Goal: Transaction & Acquisition: Purchase product/service

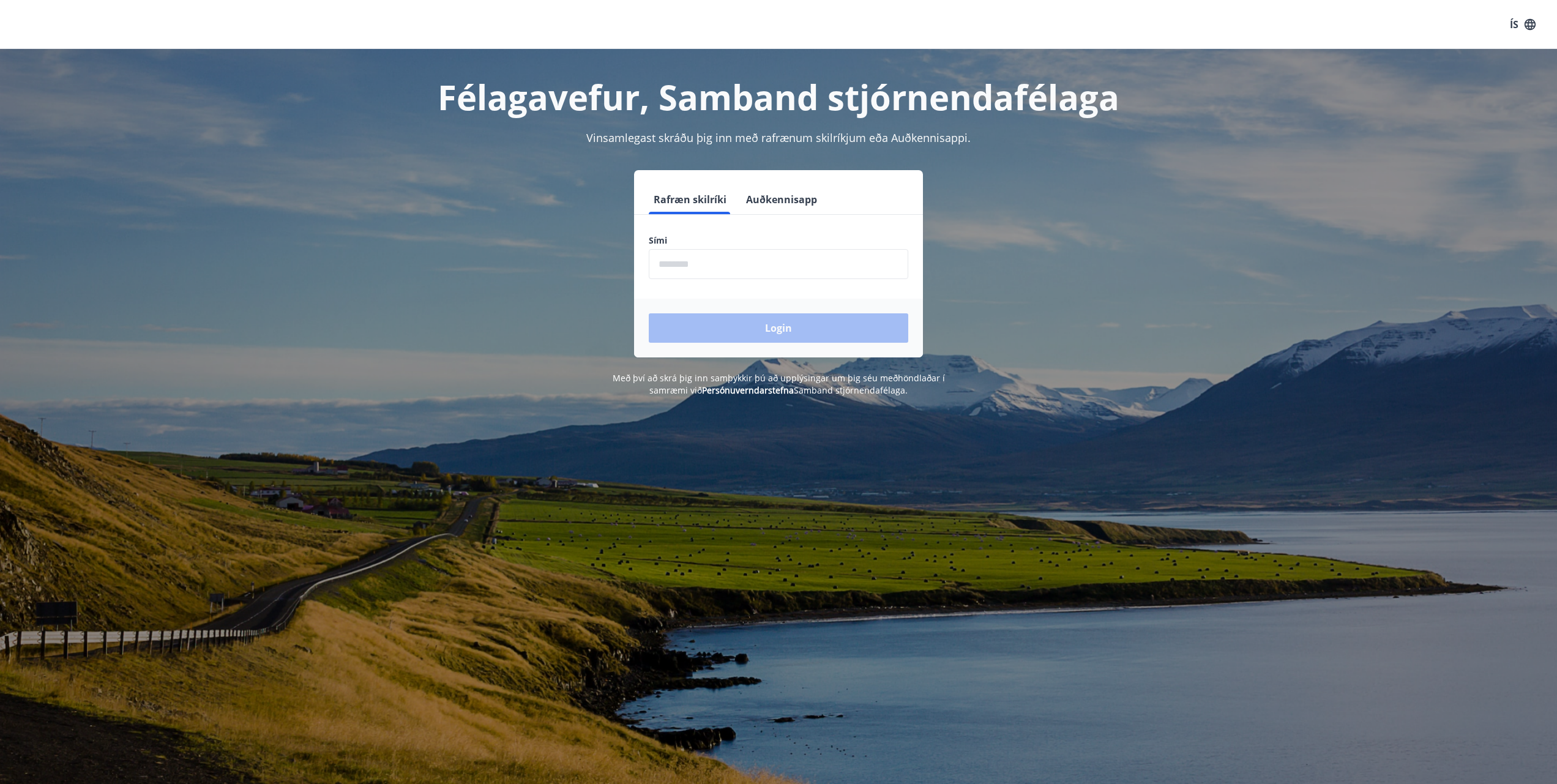
click at [794, 269] on input "phone" at bounding box center [778, 264] width 259 height 30
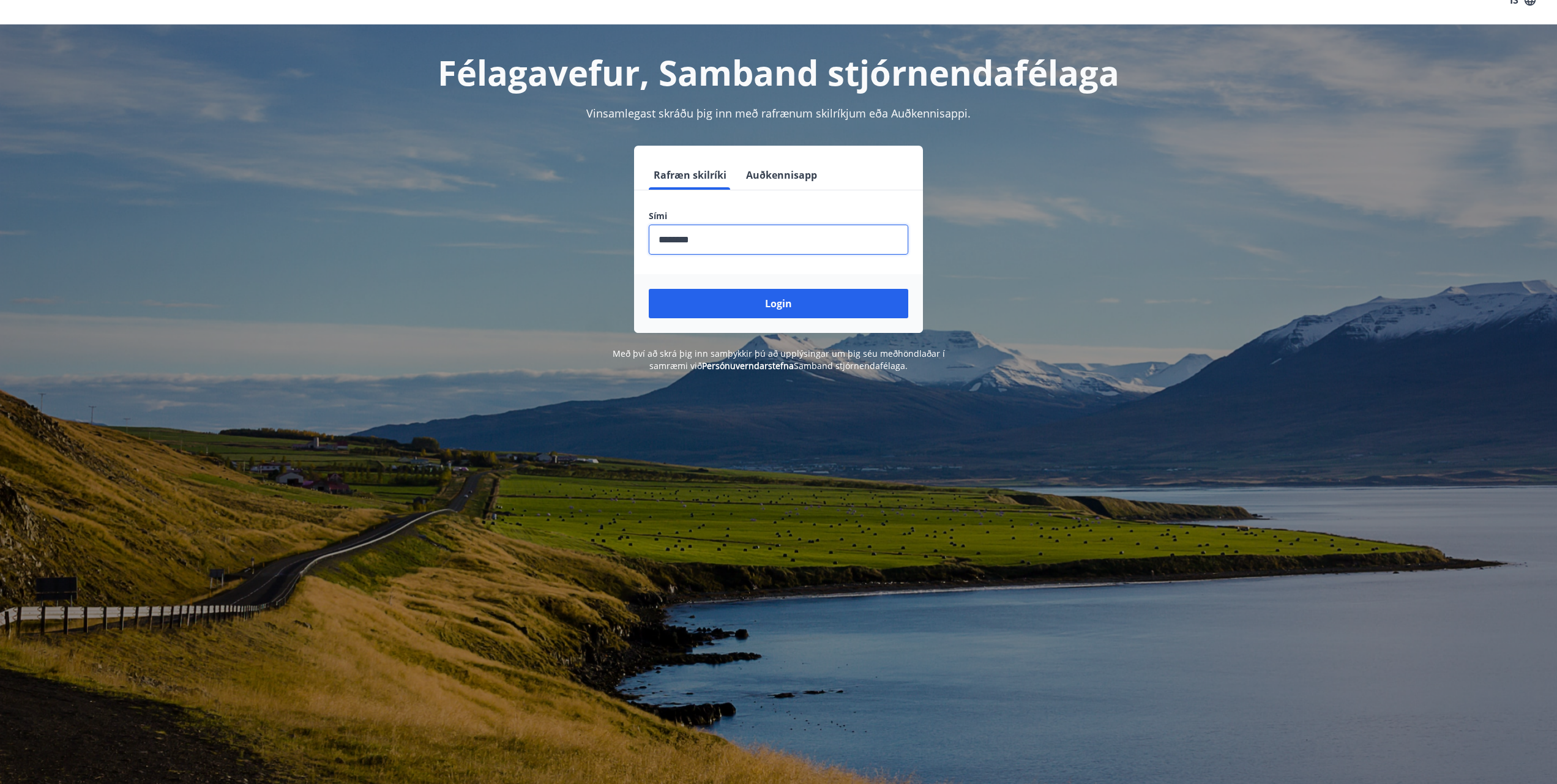
scroll to position [27, 0]
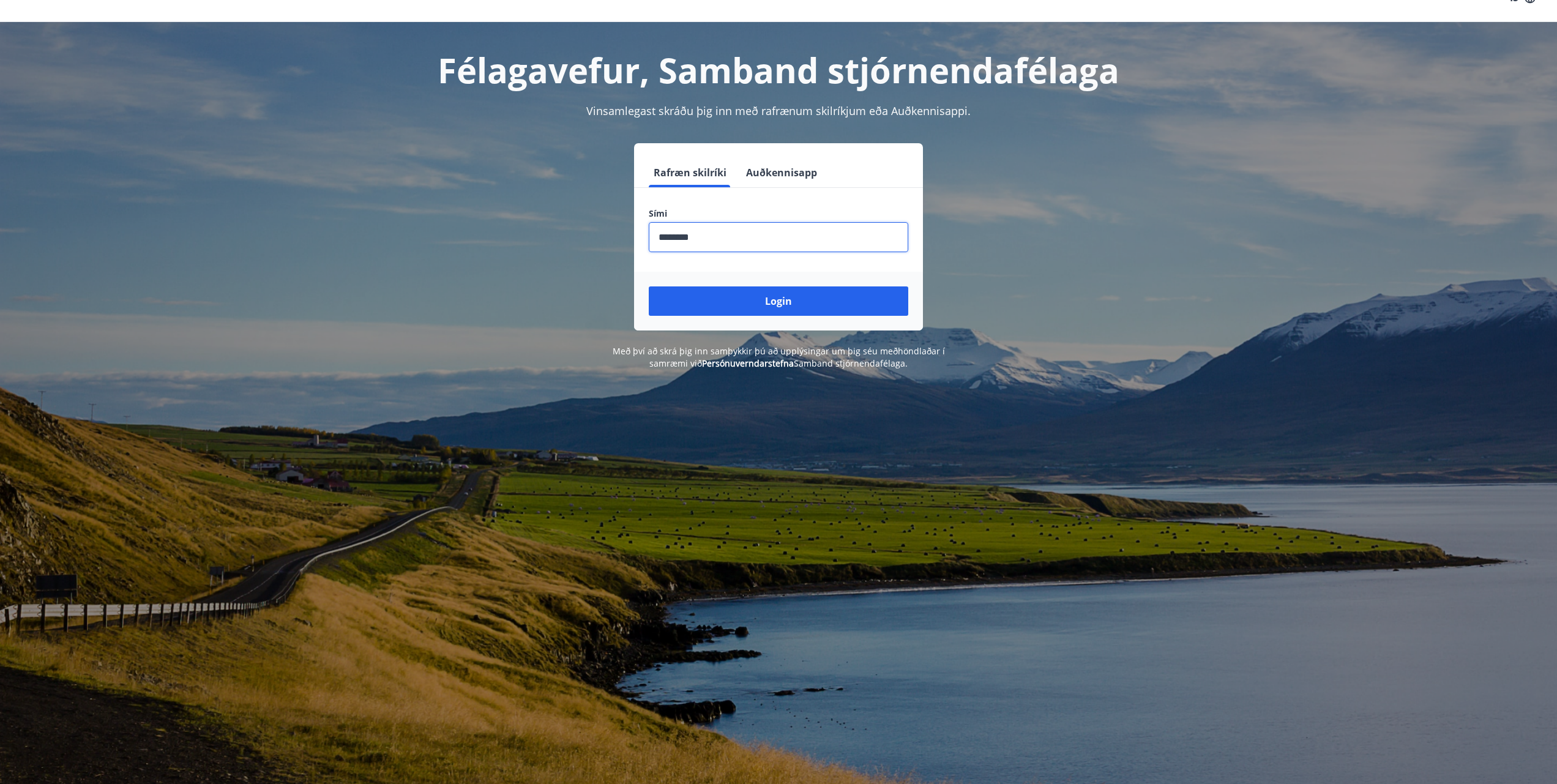
type input "********"
click at [827, 335] on div "Félagavefur, Samband stjórnendafélaga Vinsamlegast skráðu þig inn með rafrænum …" at bounding box center [778, 195] width 882 height 347
click at [827, 303] on button "Login" at bounding box center [778, 301] width 259 height 29
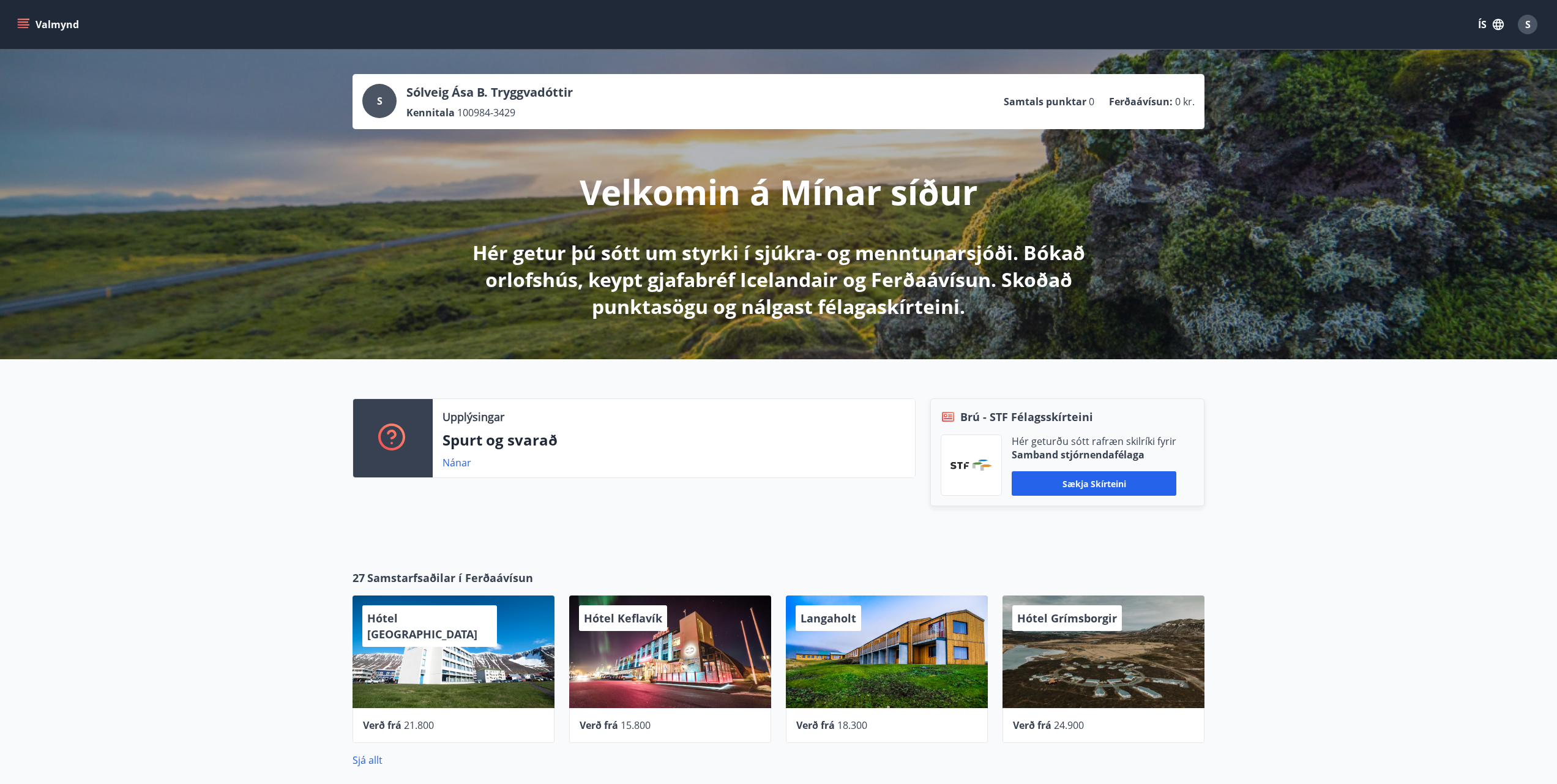
click at [30, 28] on button "Valmynd" at bounding box center [49, 25] width 69 height 22
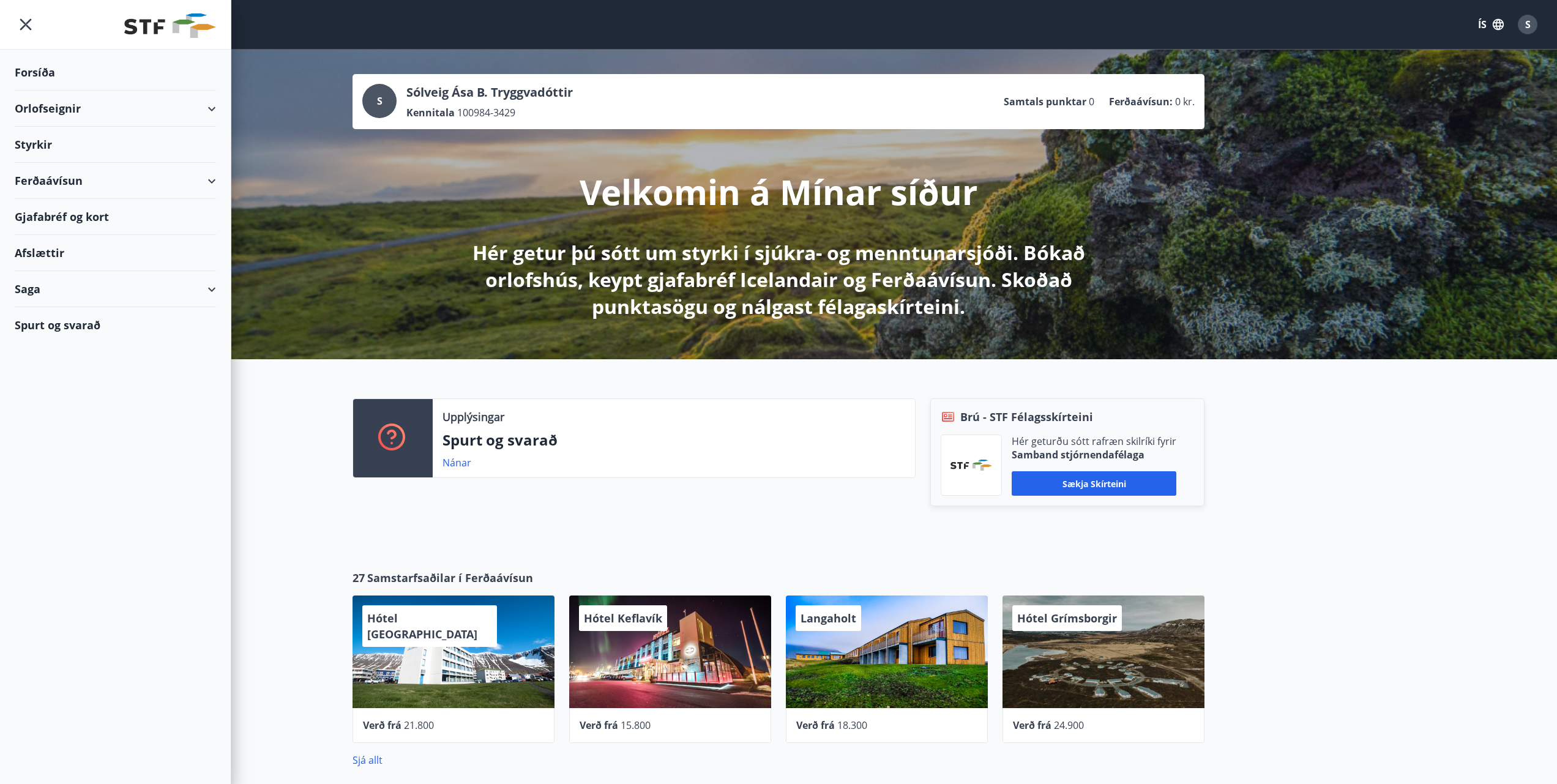
click at [201, 179] on div "Ferðaávísun" at bounding box center [115, 181] width 201 height 36
click at [108, 237] on div "Kaupa ferðaávísun" at bounding box center [115, 237] width 182 height 26
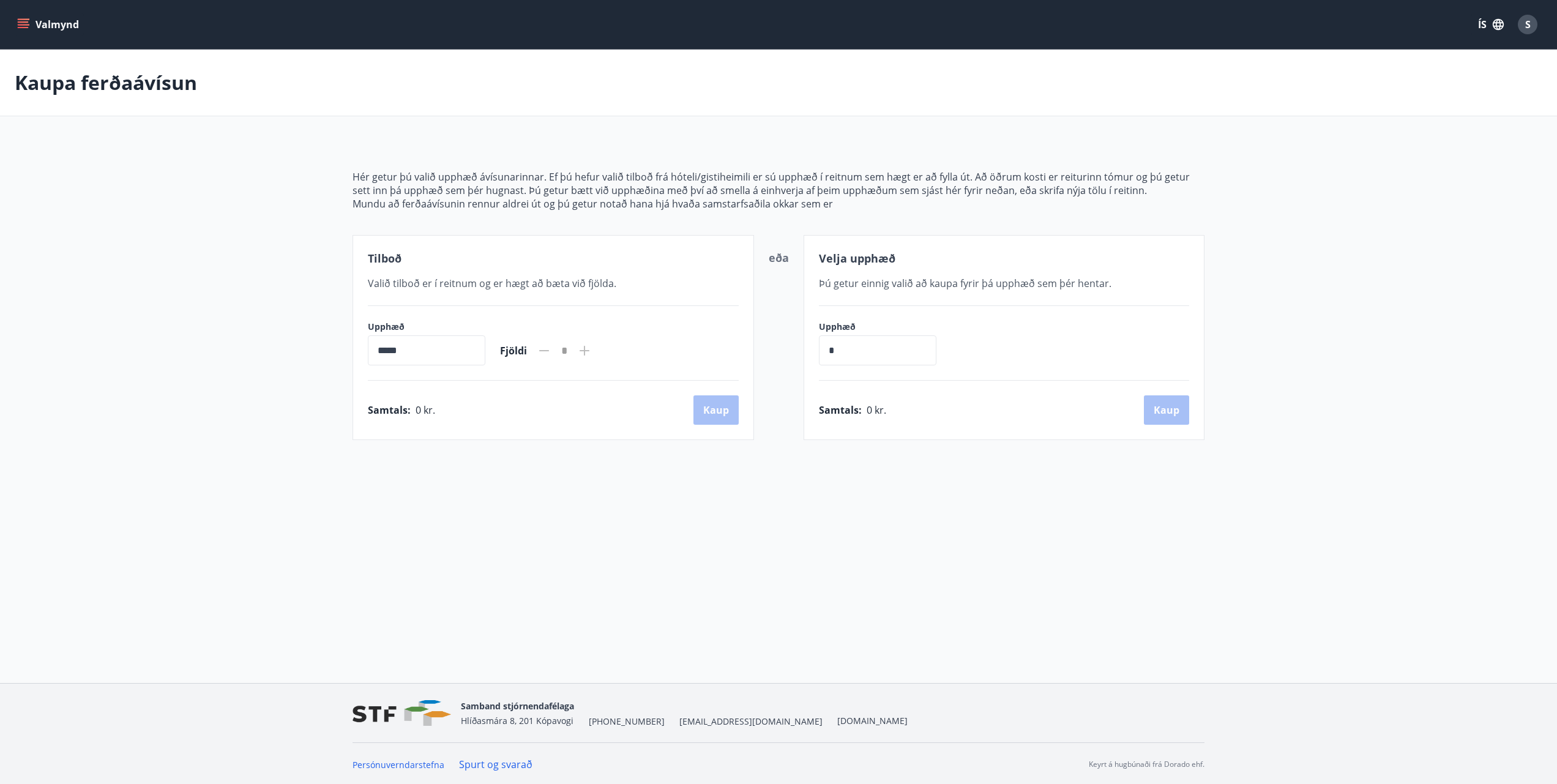
click at [23, 25] on icon "menu" at bounding box center [24, 25] width 14 height 1
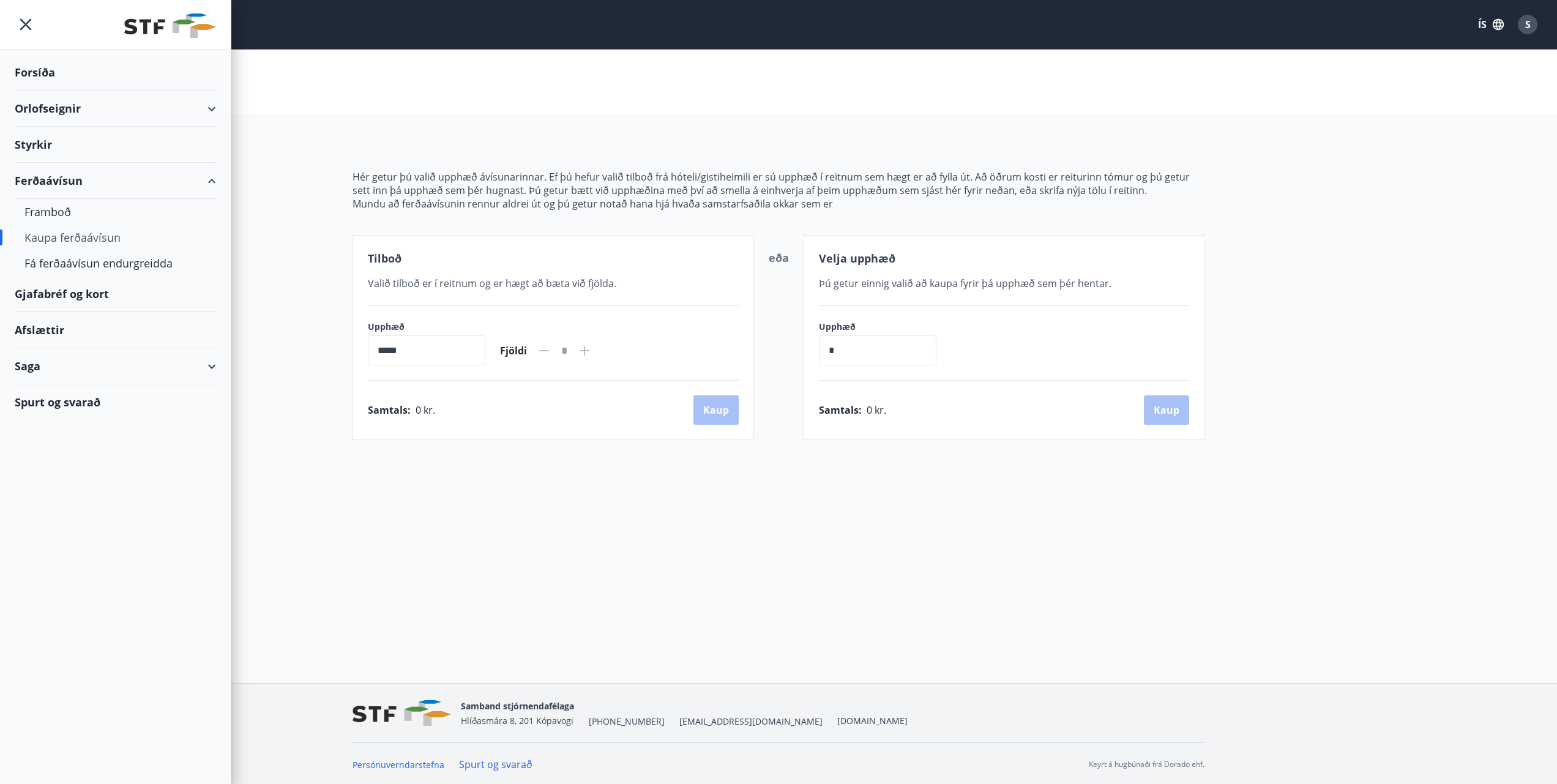
click at [91, 296] on div "Gjafabréf og kort" at bounding box center [115, 294] width 201 height 36
